Goal: Contribute content: Contribute content

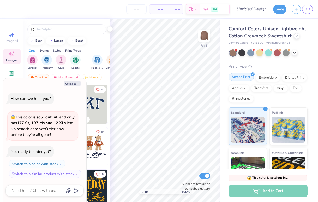
click at [246, 78] on div "Screen Print" at bounding box center [241, 77] width 25 height 8
click at [245, 132] on img at bounding box center [248, 129] width 34 height 26
click at [110, 29] on polyline at bounding box center [110, 29] width 1 height 2
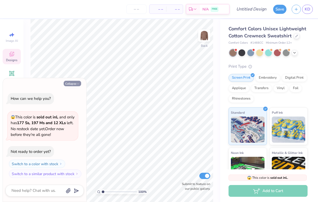
click at [74, 85] on button "Collapse" at bounding box center [72, 83] width 17 height 5
type textarea "x"
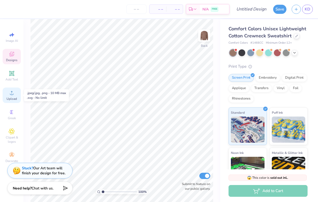
click at [13, 94] on icon at bounding box center [12, 93] width 4 height 4
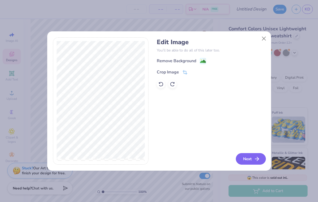
click at [253, 157] on button "Next" at bounding box center [251, 158] width 30 height 11
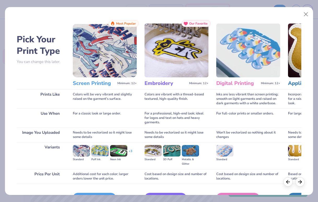
scroll to position [32, 0]
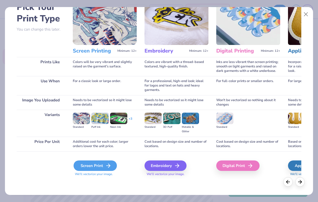
click at [93, 163] on div "Screen Print" at bounding box center [95, 165] width 43 height 10
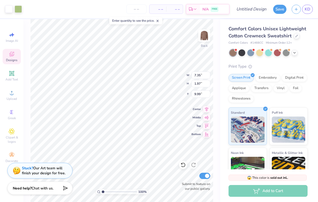
type input "7.35"
type input "1.97"
type input "3.00"
type input "5.99"
type input "1.60"
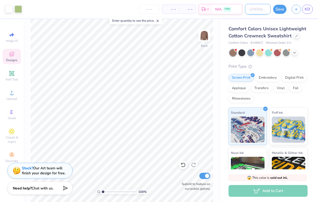
click at [255, 8] on input "Design Title" at bounding box center [258, 9] width 26 height 10
type input "Fall Crew"
click at [280, 9] on button "Save" at bounding box center [279, 8] width 13 height 9
